Goal: Information Seeking & Learning: Understand process/instructions

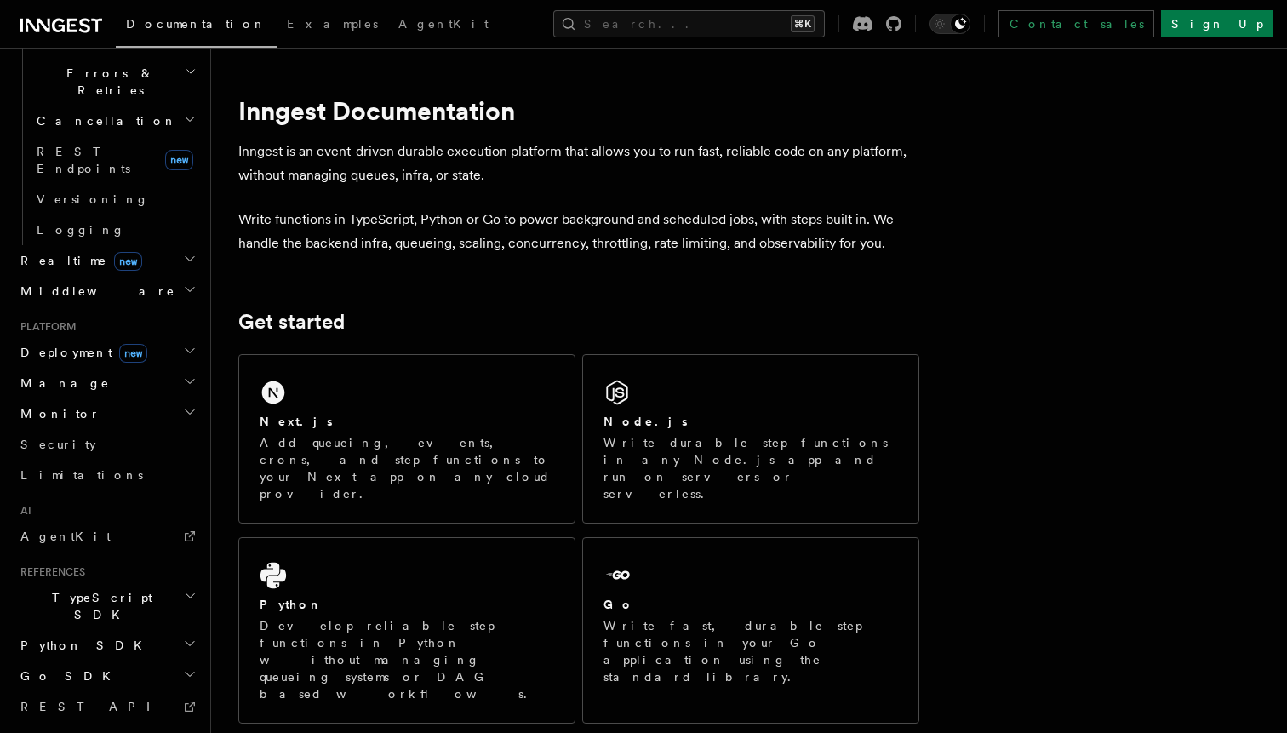
scroll to position [663, 0]
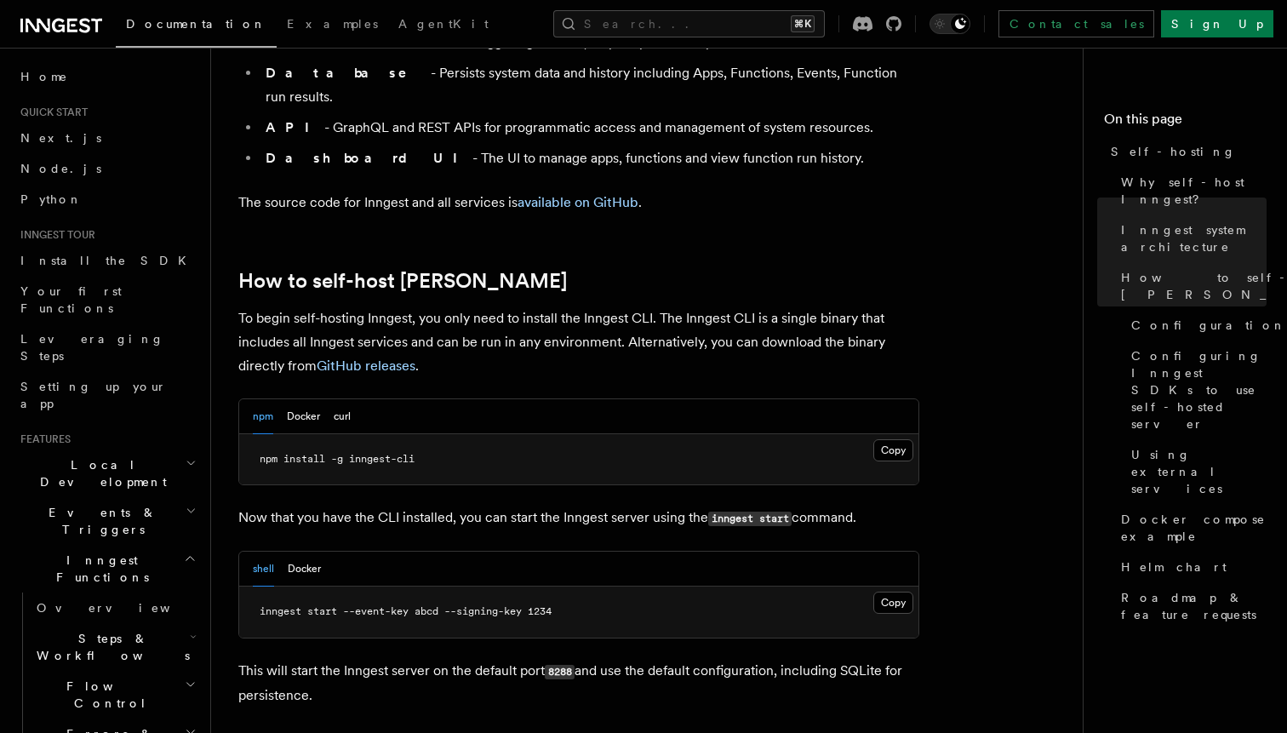
scroll to position [1526, 0]
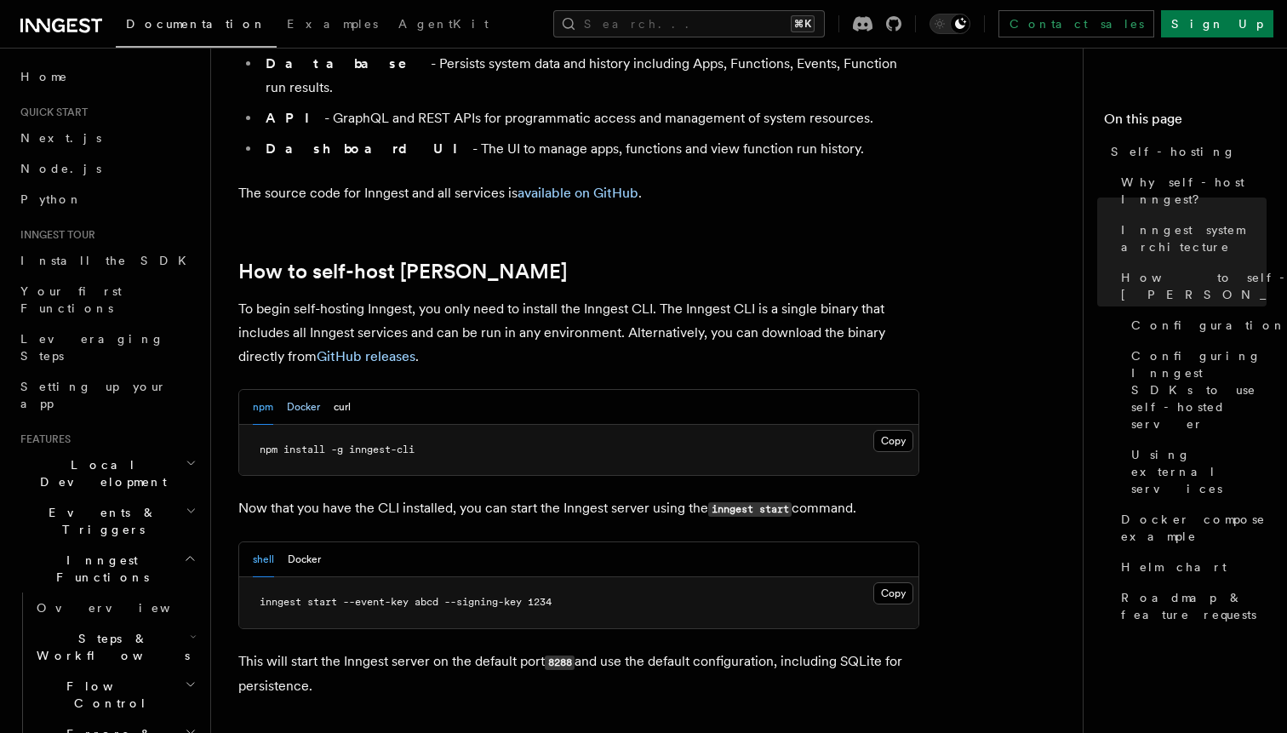
click at [295, 390] on button "Docker" at bounding box center [303, 407] width 33 height 35
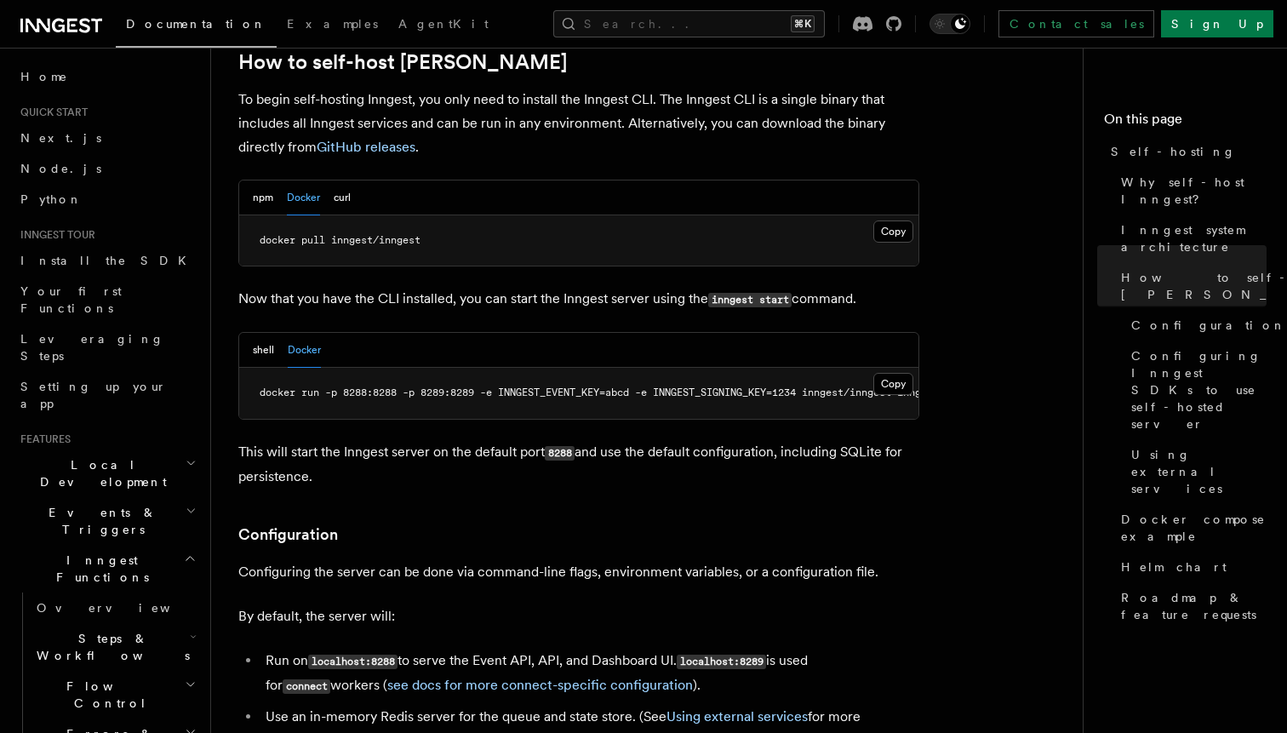
scroll to position [0, 1]
click at [326, 440] on p "This will start the Inngest server on the default port 8288 and use the default…" at bounding box center [578, 464] width 681 height 49
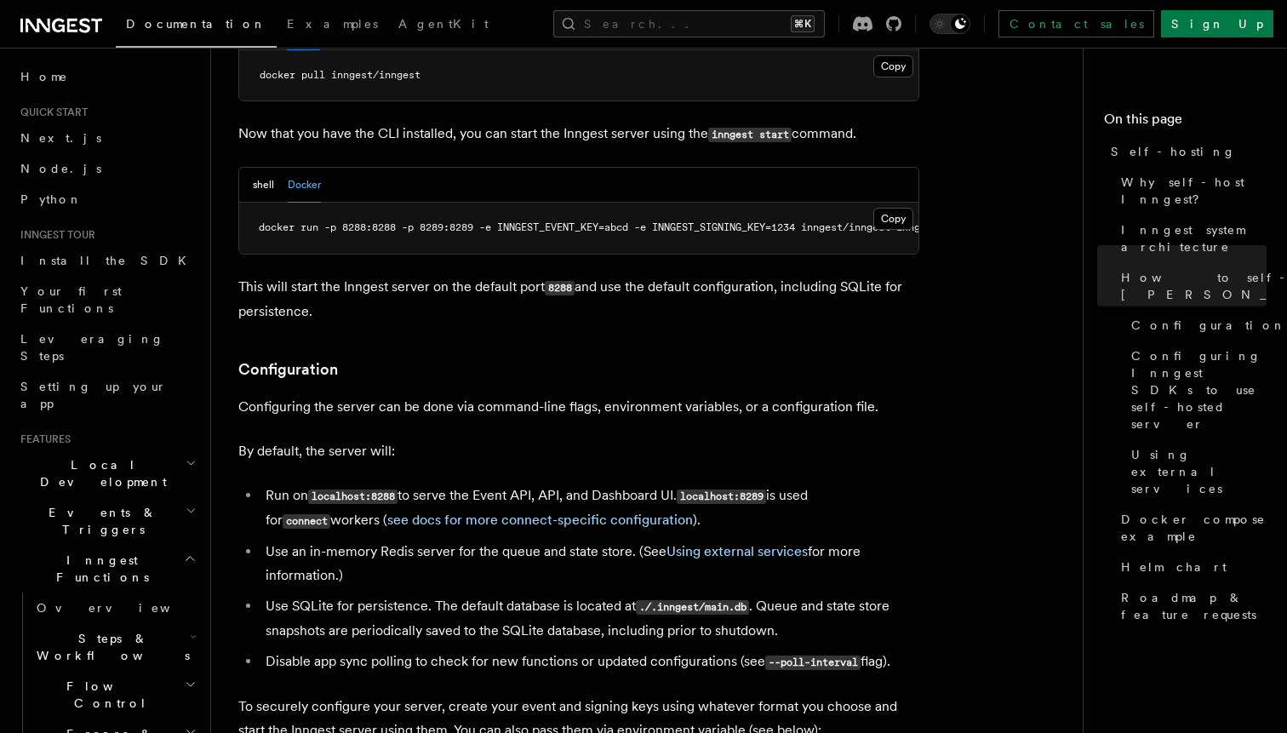
scroll to position [1910, 0]
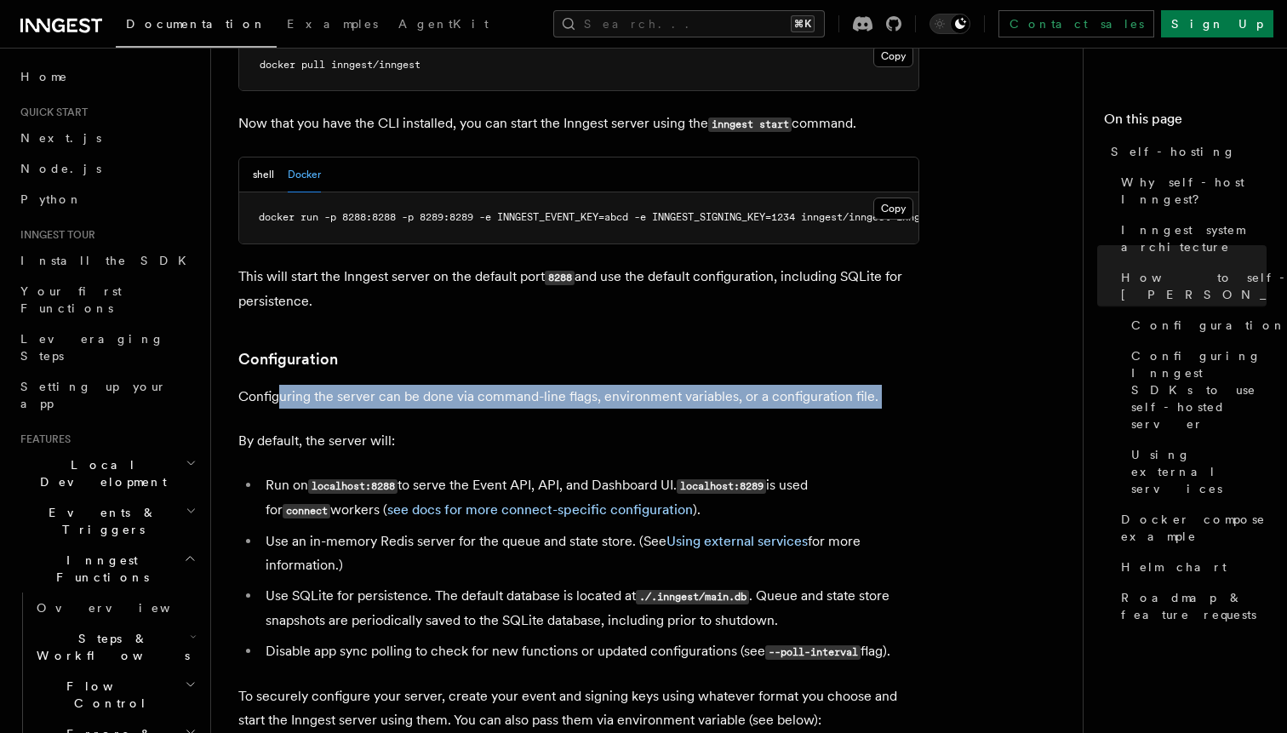
drag, startPoint x: 280, startPoint y: 353, endPoint x: 599, endPoint y: 381, distance: 320.5
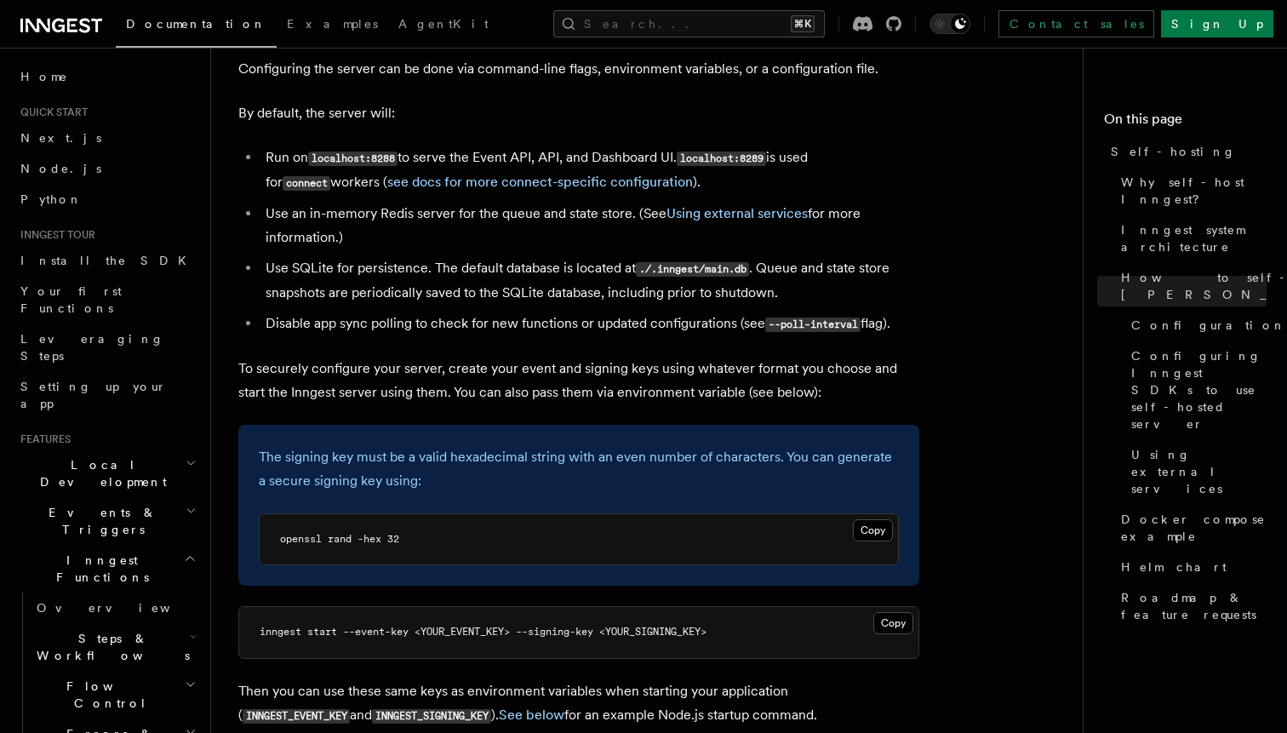
scroll to position [2225, 0]
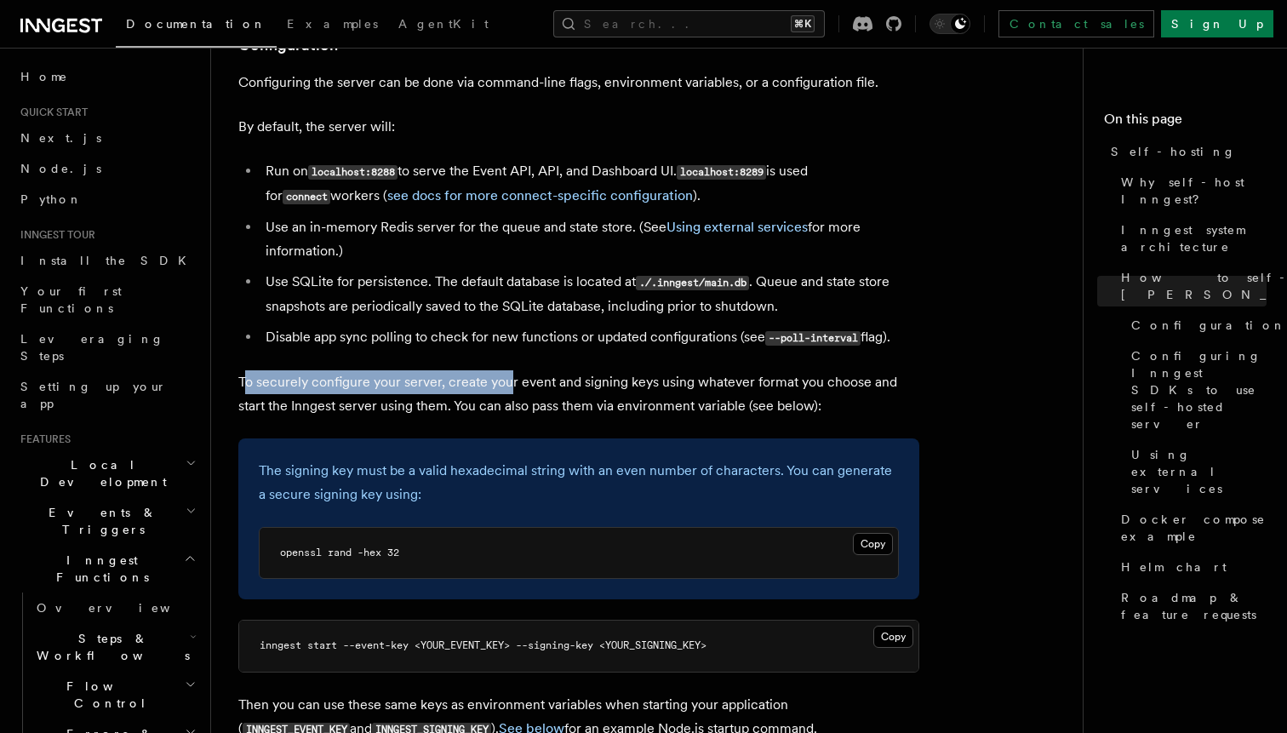
drag, startPoint x: 242, startPoint y: 329, endPoint x: 540, endPoint y: 335, distance: 298.0
click at [535, 370] on p "To securely configure your server, create your event and signing keys using wha…" at bounding box center [578, 394] width 681 height 48
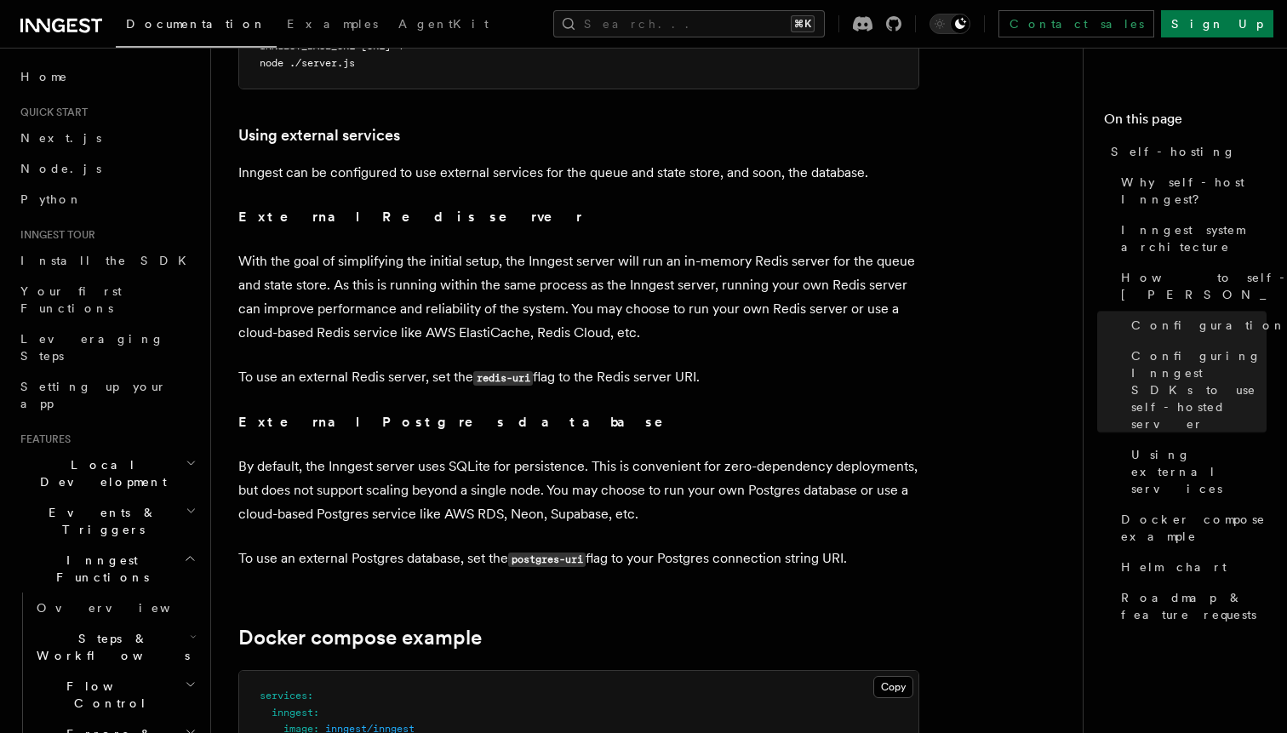
scroll to position [4024, 0]
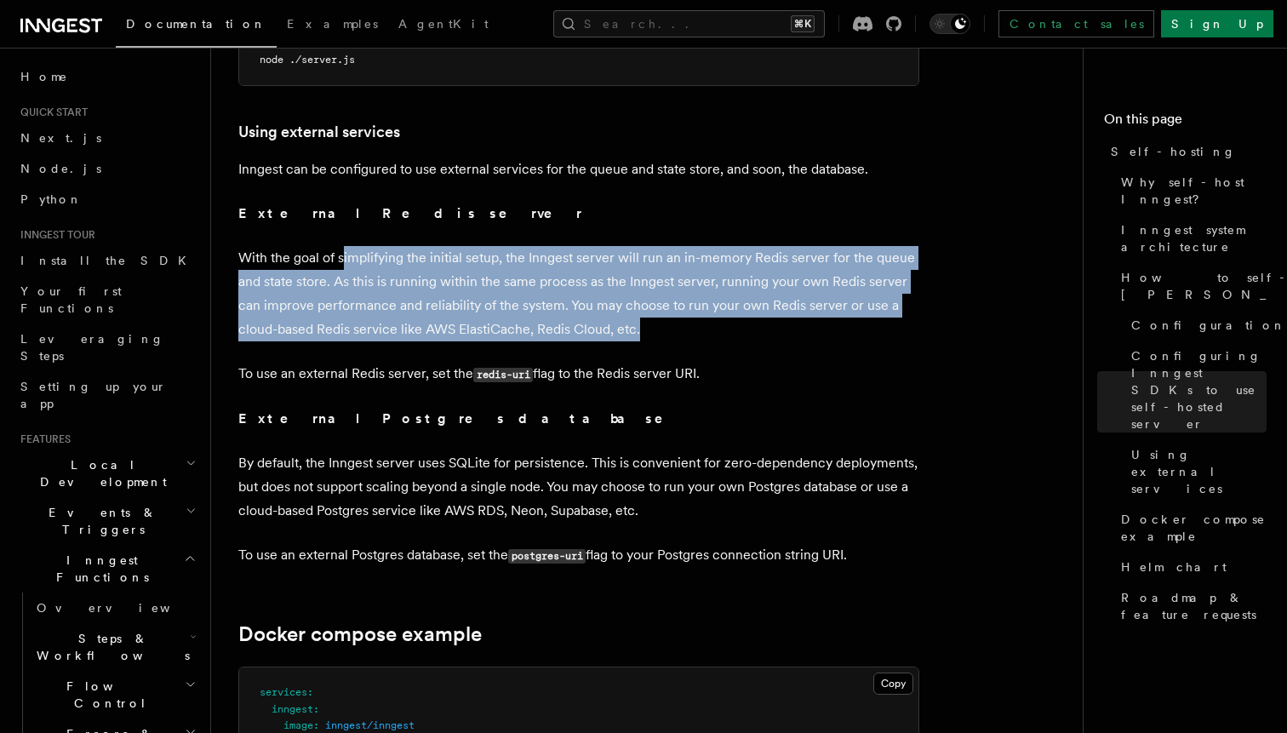
drag, startPoint x: 345, startPoint y: 215, endPoint x: 653, endPoint y: 283, distance: 315.6
click at [653, 283] on p "With the goal of simplifying the initial setup, the Inngest server will run an …" at bounding box center [578, 293] width 681 height 95
drag, startPoint x: 653, startPoint y: 283, endPoint x: 237, endPoint y: 226, distance: 420.1
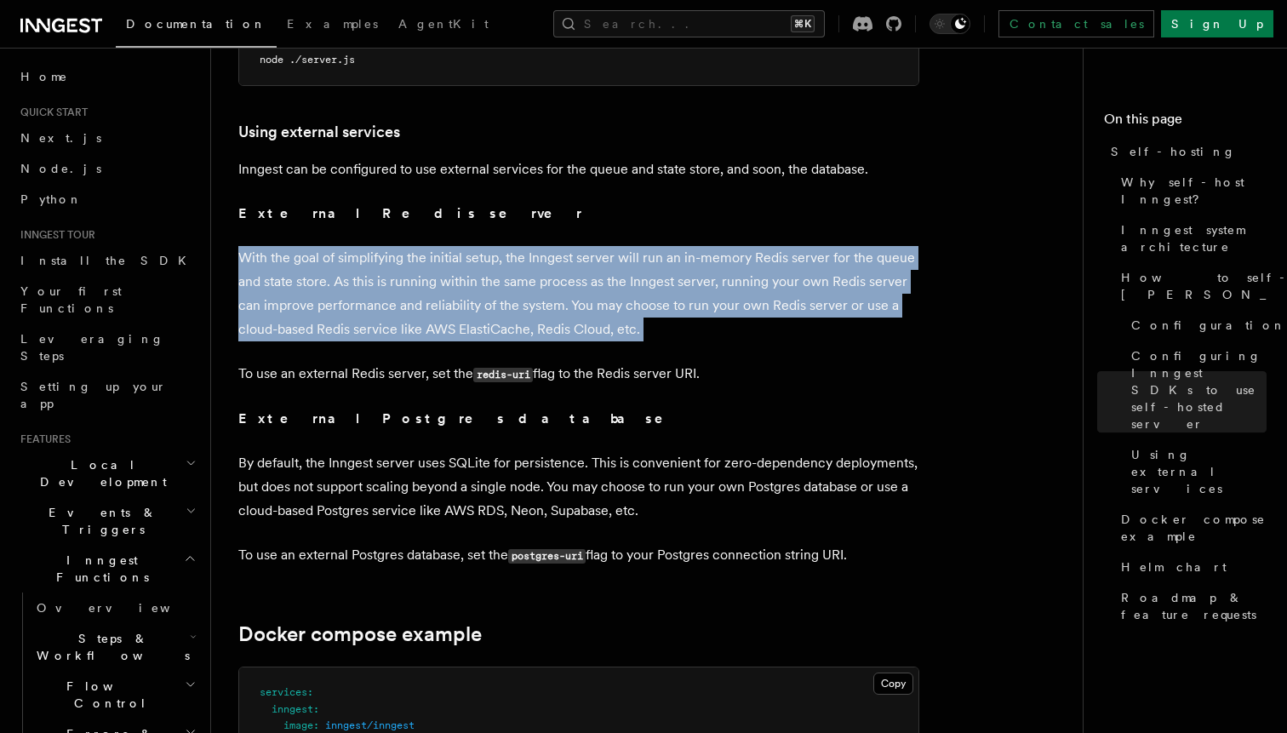
drag, startPoint x: 237, startPoint y: 226, endPoint x: 700, endPoint y: 283, distance: 466.6
click at [700, 283] on p "With the goal of simplifying the initial setup, the Inngest server will run an …" at bounding box center [578, 293] width 681 height 95
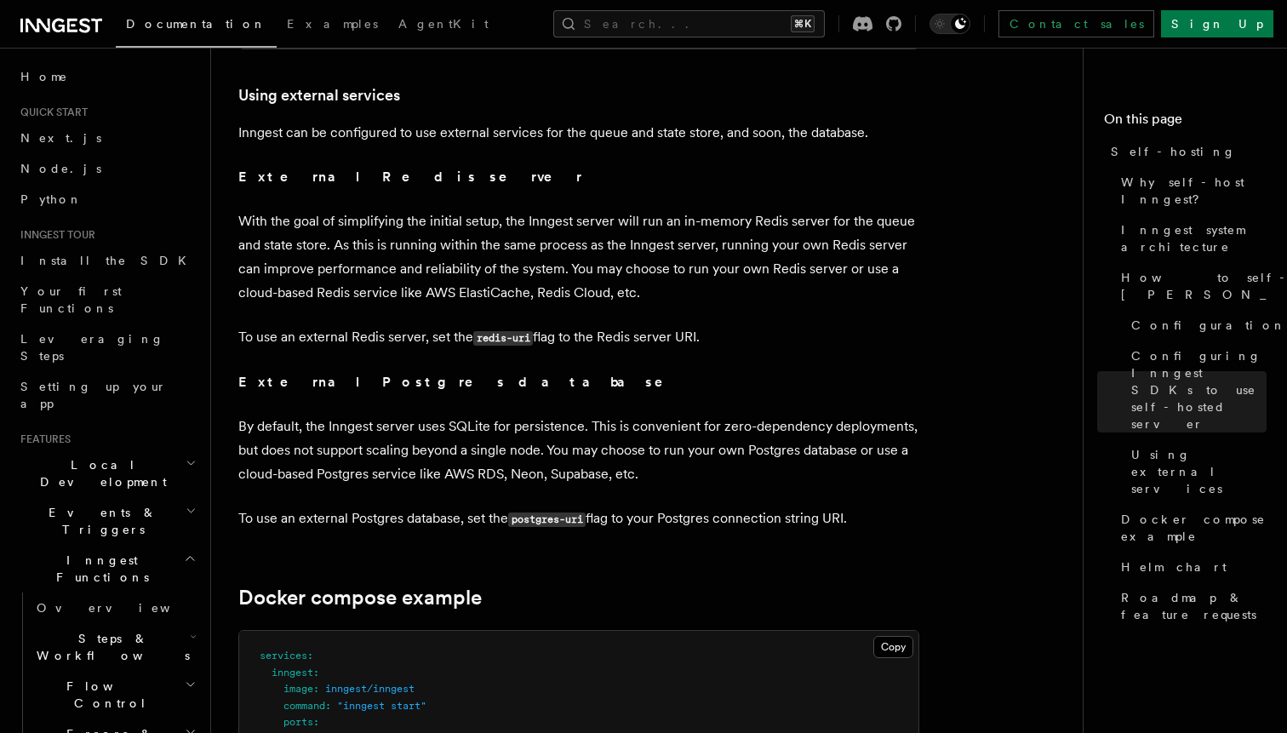
scroll to position [4062, 0]
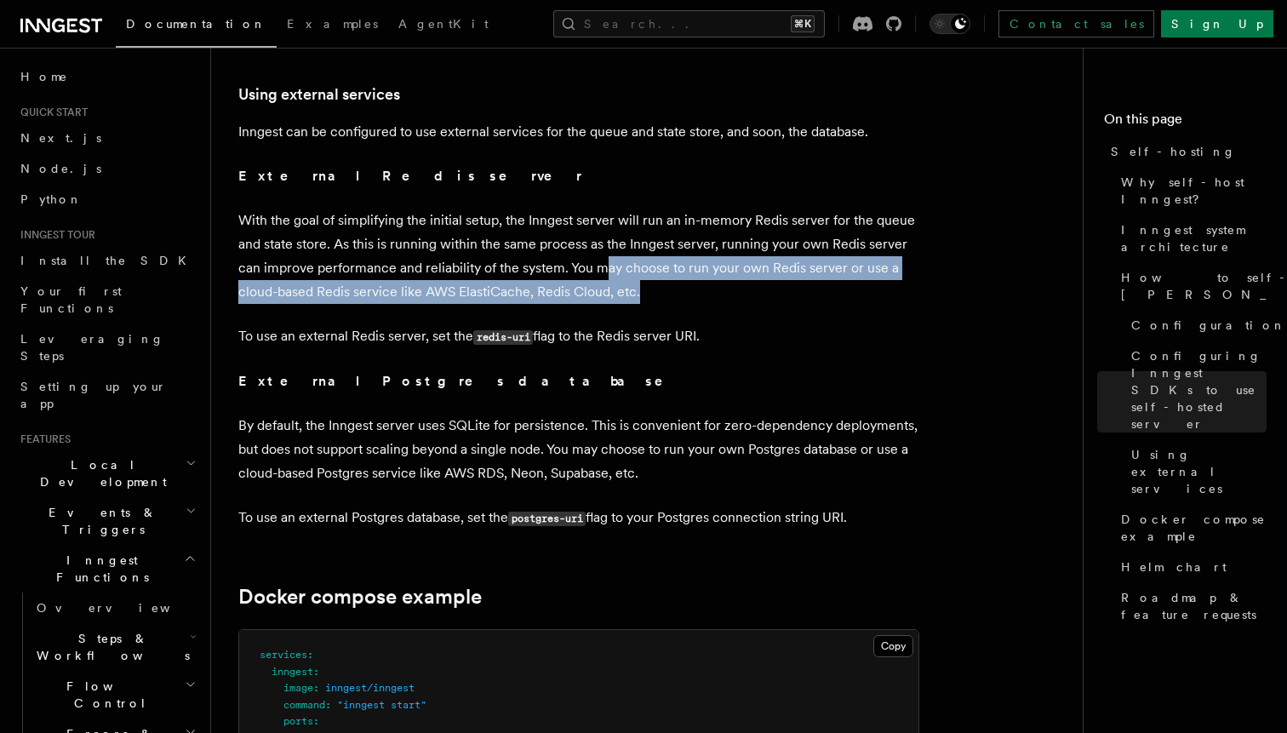
drag, startPoint x: 602, startPoint y: 228, endPoint x: 696, endPoint y: 243, distance: 94.9
click at [696, 243] on p "With the goal of simplifying the initial setup, the Inngest server will run an …" at bounding box center [578, 256] width 681 height 95
drag, startPoint x: 696, startPoint y: 243, endPoint x: 608, endPoint y: 231, distance: 88.6
click at [608, 231] on p "With the goal of simplifying the initial setup, the Inngest server will run an …" at bounding box center [578, 256] width 681 height 95
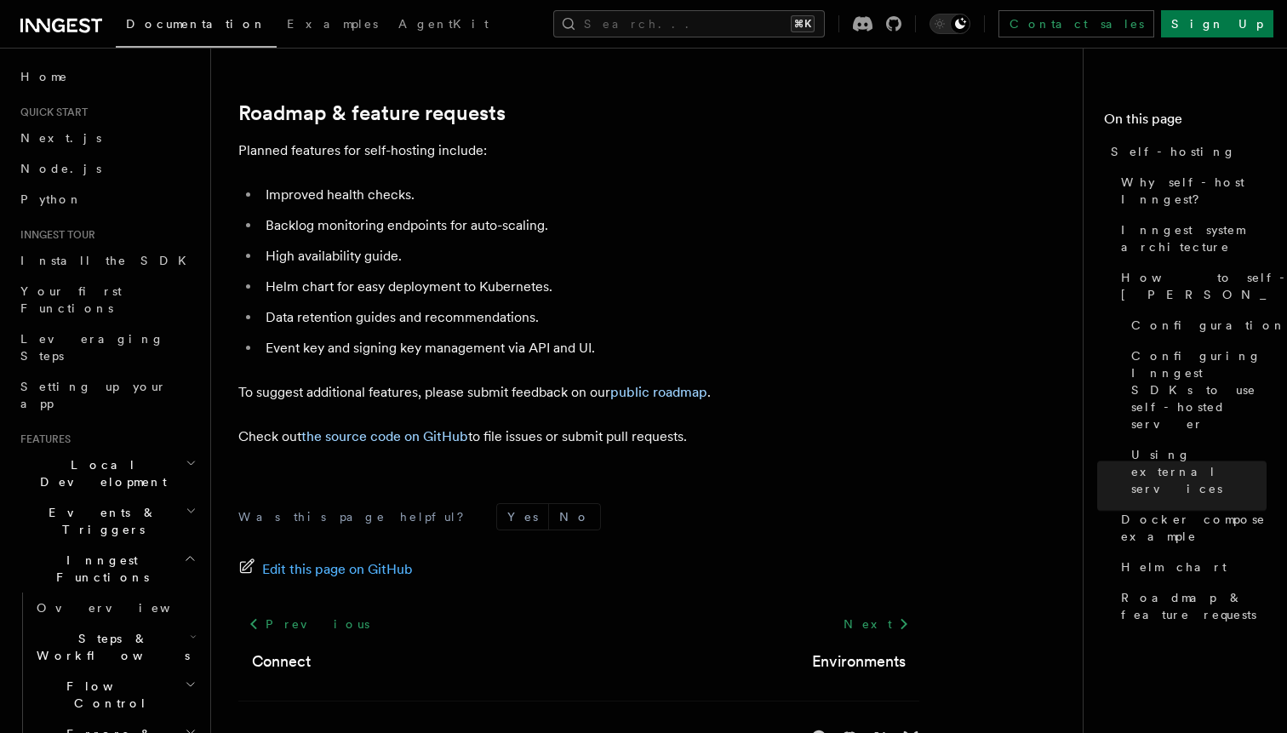
scroll to position [6566, 0]
click at [859, 649] on link "Environments" at bounding box center [859, 661] width 94 height 24
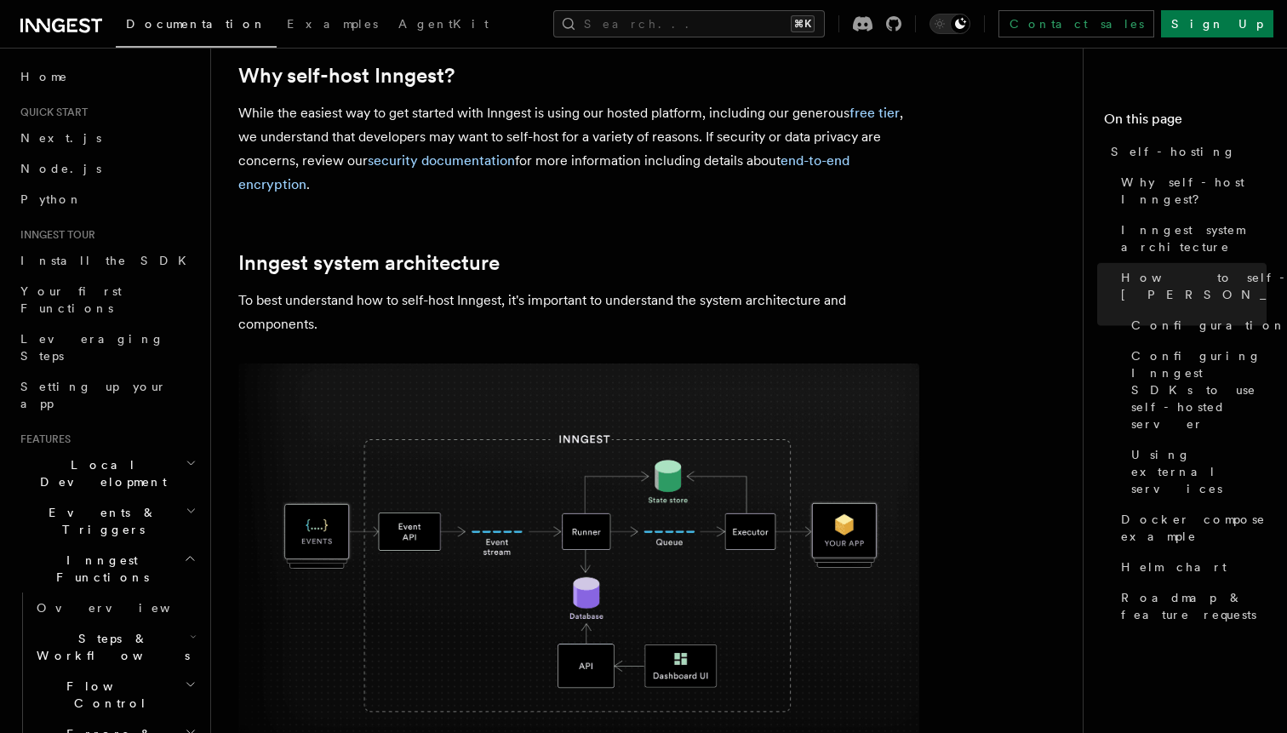
scroll to position [0, 0]
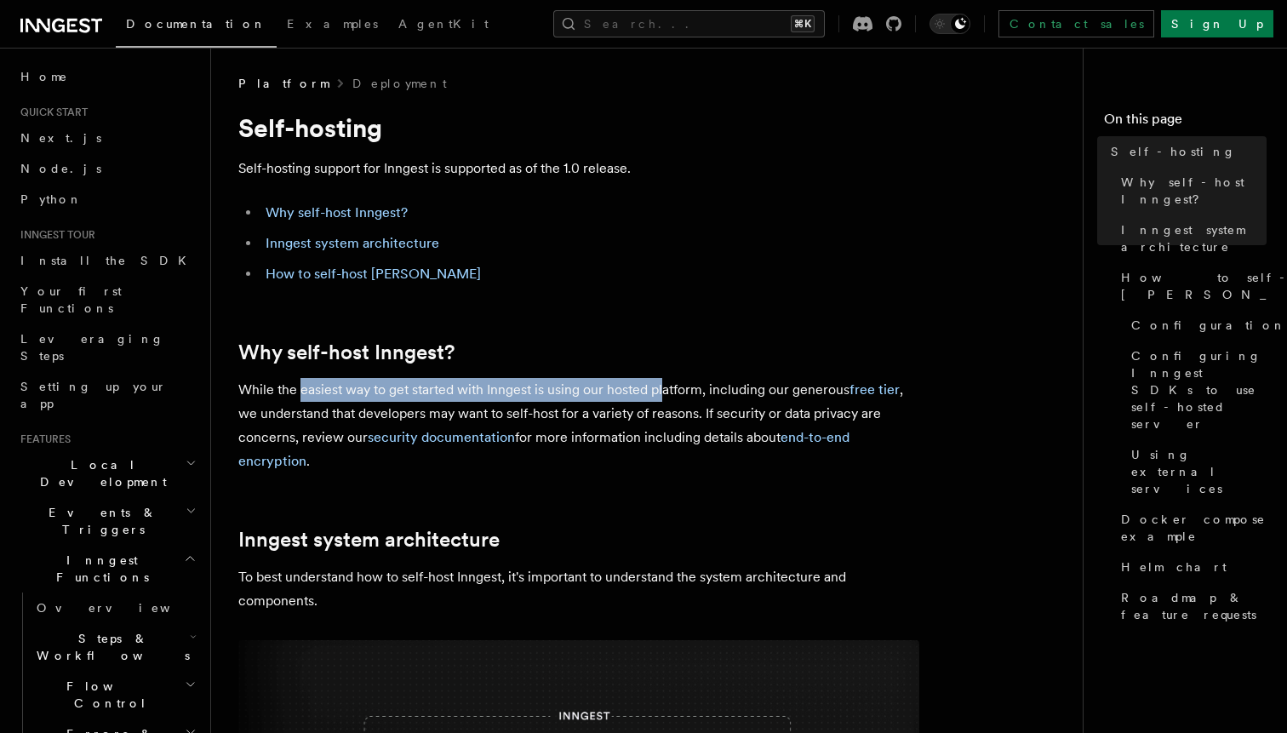
drag, startPoint x: 298, startPoint y: 396, endPoint x: 665, endPoint y: 388, distance: 367.0
click at [665, 388] on p "While the easiest way to get started with Inngest is using our hosted platform,…" at bounding box center [578, 425] width 681 height 95
click at [687, 388] on p "While the easiest way to get started with Inngest is using our hosted platform,…" at bounding box center [578, 425] width 681 height 95
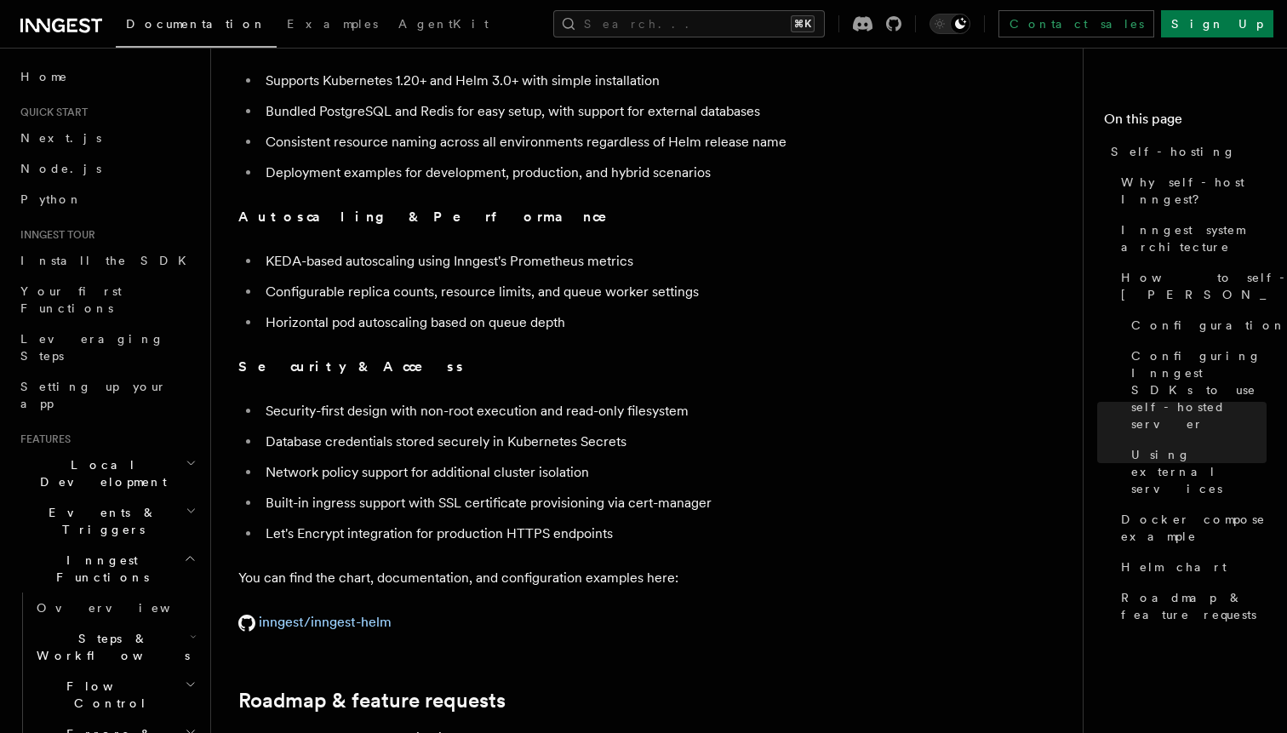
scroll to position [6578, 0]
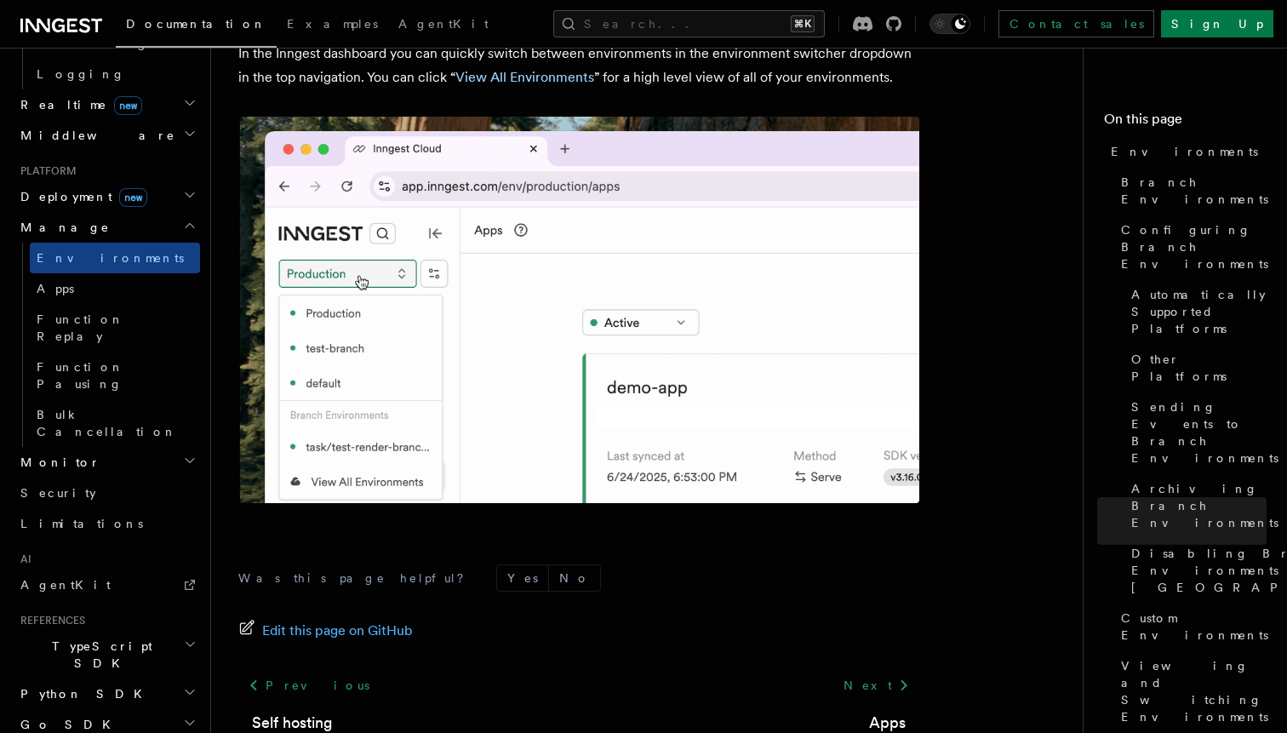
scroll to position [776, 0]
